Goal: Find specific page/section: Find specific page/section

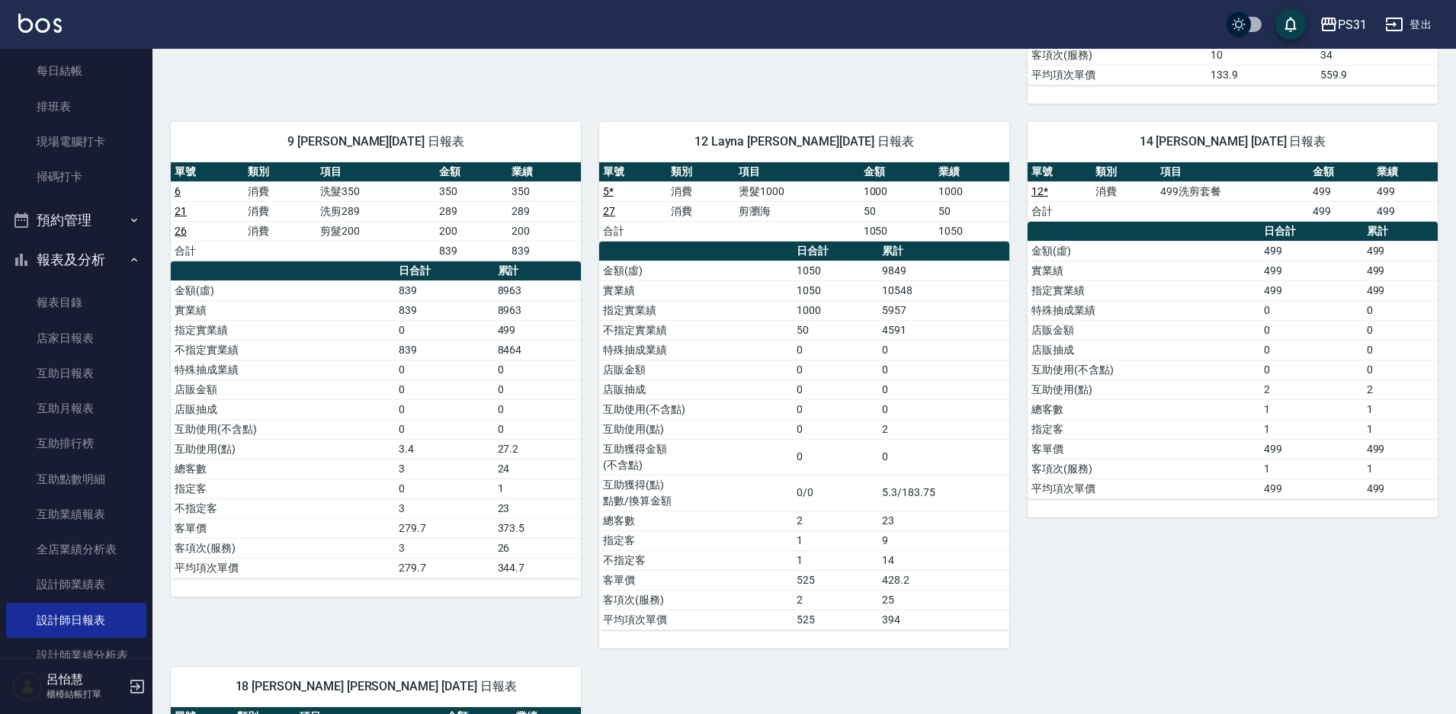
scroll to position [991, 0]
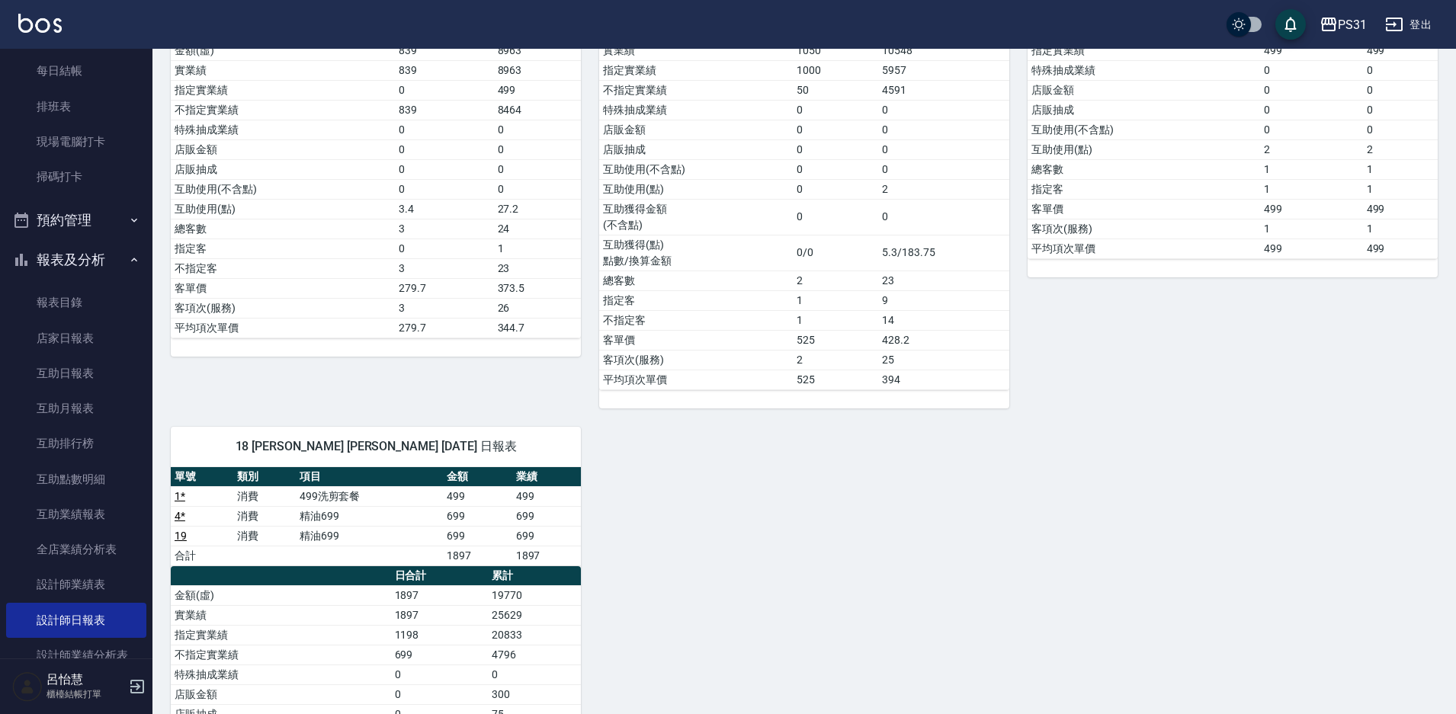
click at [590, 418] on div "3 [PERSON_NAME] [PERSON_NAME] [DATE] 日報表 單號 類別 項目 金額 業績 13 * 消費 [PERSON_NAME]sp…" at bounding box center [794, 66] width 1285 height 1813
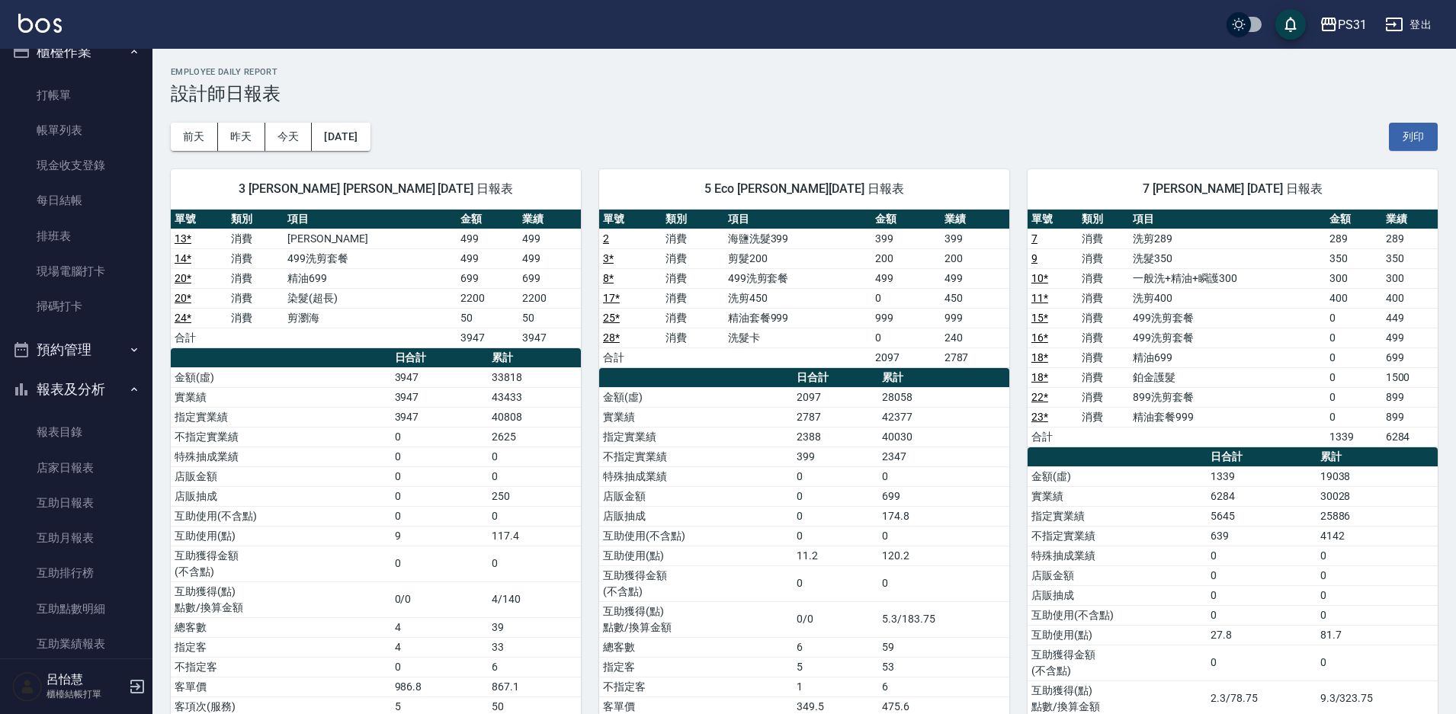
scroll to position [0, 0]
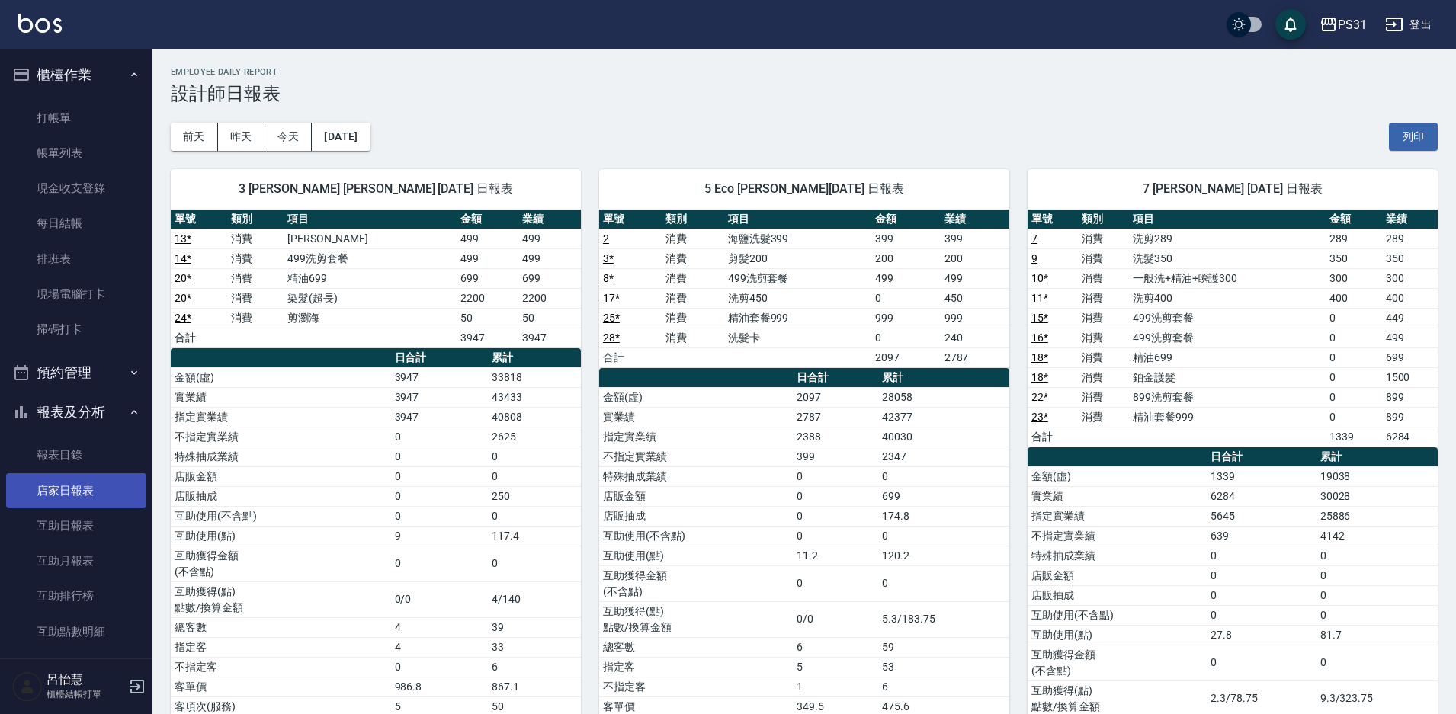
click at [57, 504] on link "店家日報表" at bounding box center [76, 490] width 140 height 35
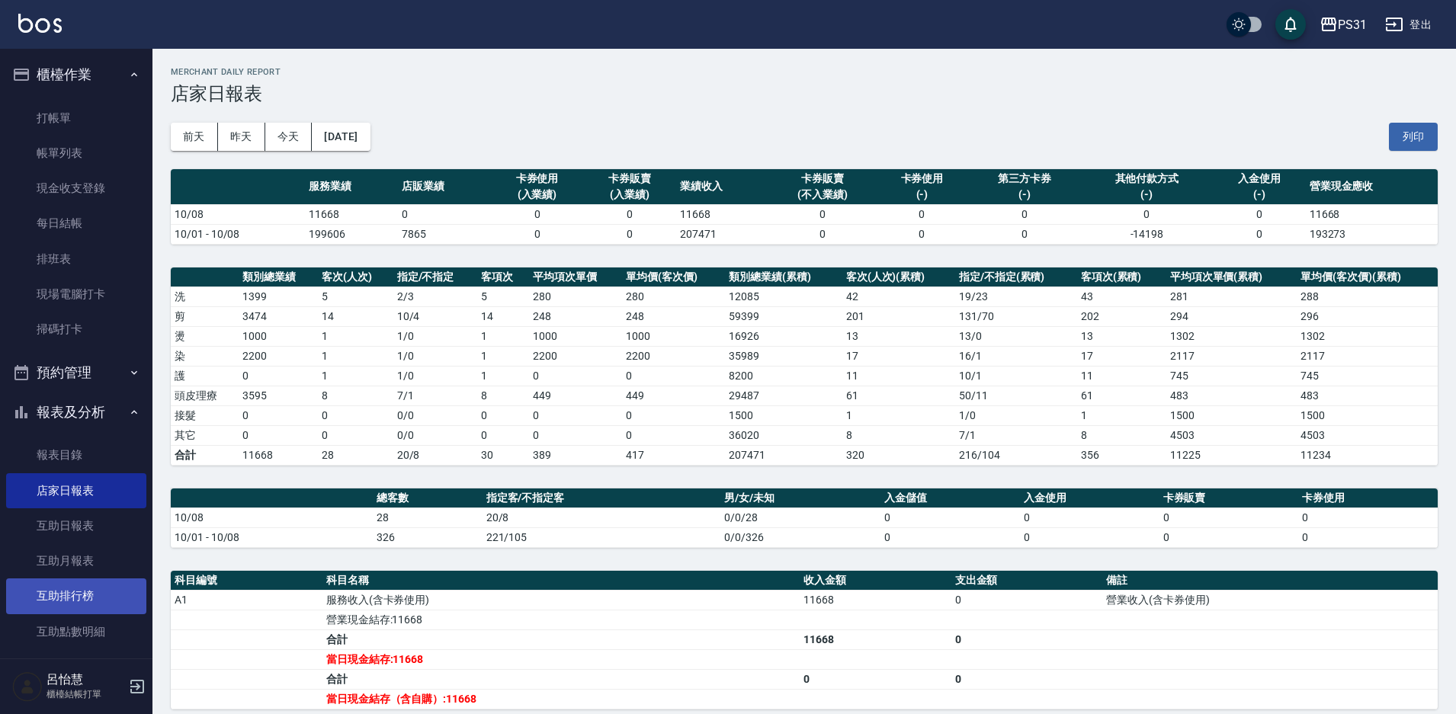
scroll to position [305, 0]
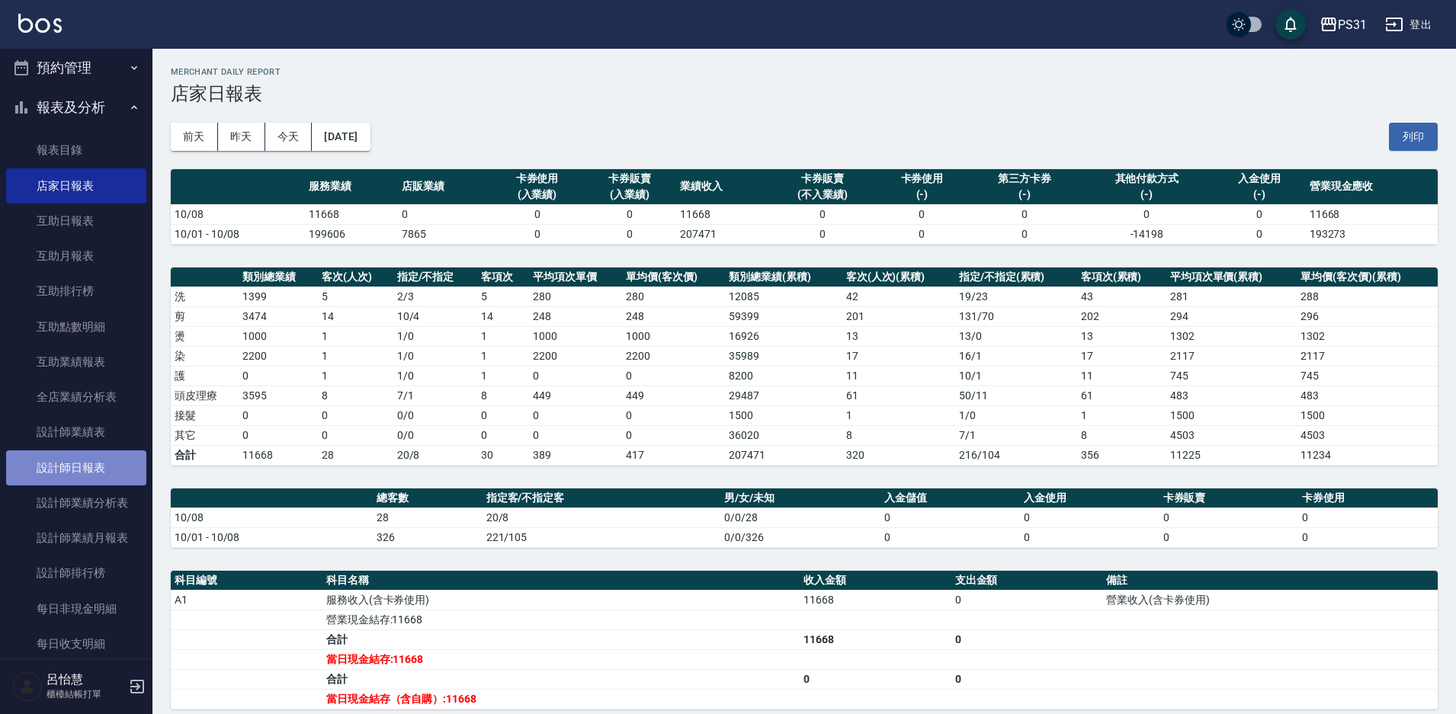
click at [112, 479] on link "設計師日報表" at bounding box center [76, 467] width 140 height 35
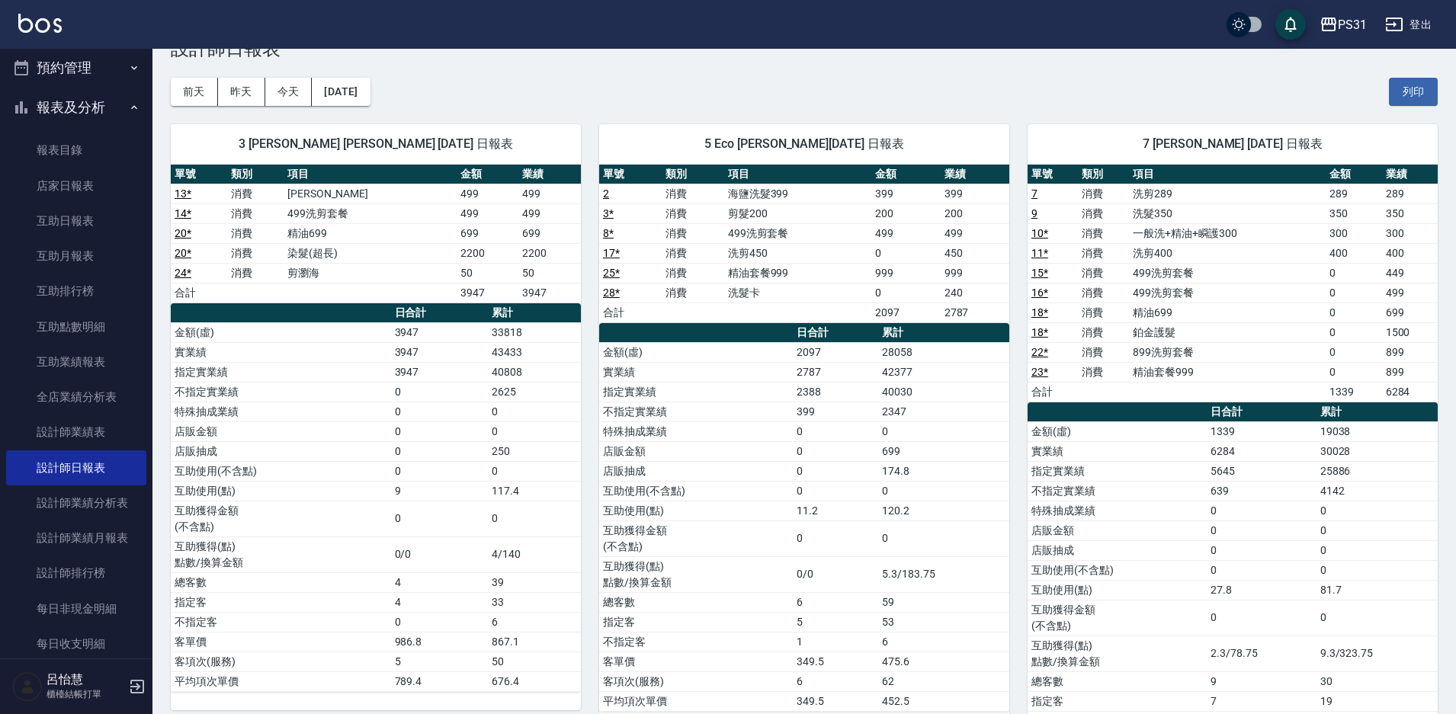
scroll to position [76, 0]
